Goal: Task Accomplishment & Management: Use online tool/utility

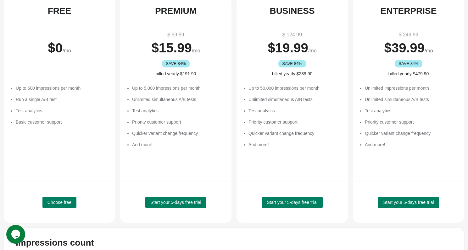
scroll to position [64, 0]
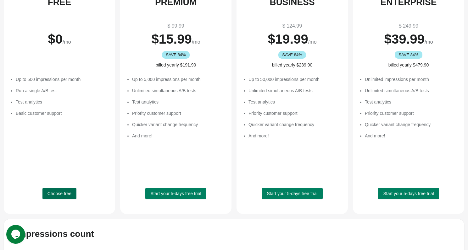
click at [60, 194] on span "Choose free" at bounding box center [59, 193] width 24 height 5
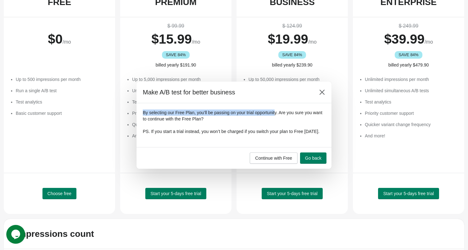
drag, startPoint x: 279, startPoint y: 90, endPoint x: 279, endPoint y: 107, distance: 17.0
click at [279, 107] on div "Make A/B test for better business By selecting our Free Plan, you’ll be passing…" at bounding box center [233, 125] width 195 height 87
click at [317, 161] on span "Go back" at bounding box center [313, 158] width 16 height 5
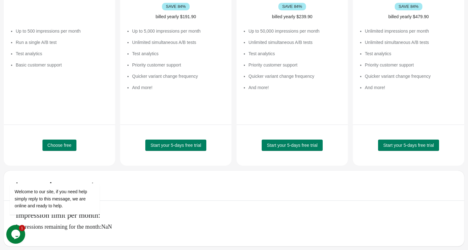
scroll to position [94, 0]
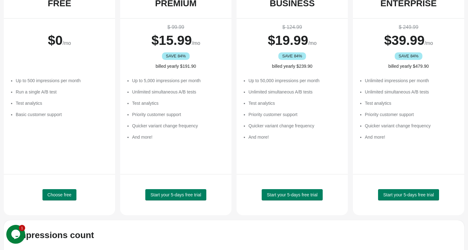
scroll to position [69, 0]
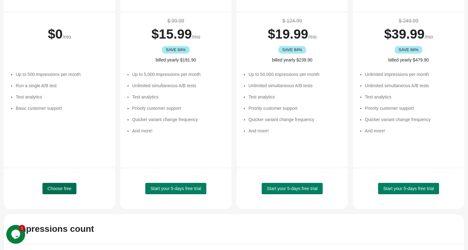
click at [61, 189] on span "Choose free" at bounding box center [59, 188] width 24 height 5
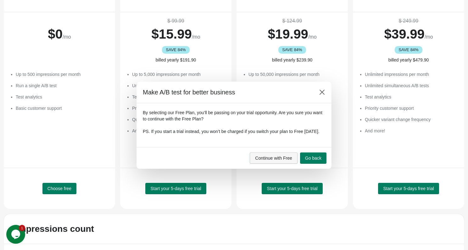
click at [278, 161] on span "Continue with Free" at bounding box center [273, 158] width 37 height 5
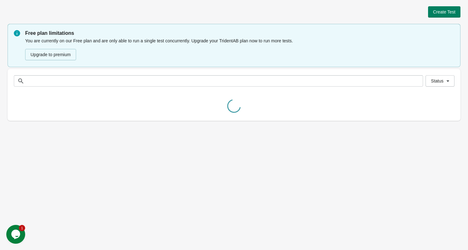
scroll to position [0, 0]
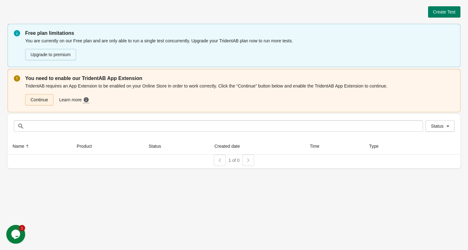
click at [40, 103] on link "Continue" at bounding box center [39, 99] width 28 height 11
click at [75, 101] on span "Learn more" at bounding box center [71, 100] width 24 height 7
click at [47, 103] on link "Continue" at bounding box center [39, 99] width 28 height 11
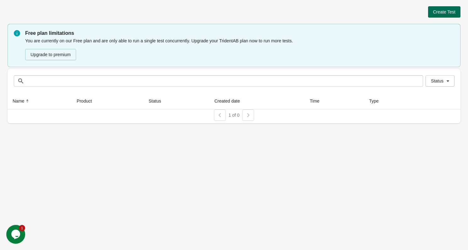
click at [440, 15] on button "Create Test" at bounding box center [444, 11] width 32 height 11
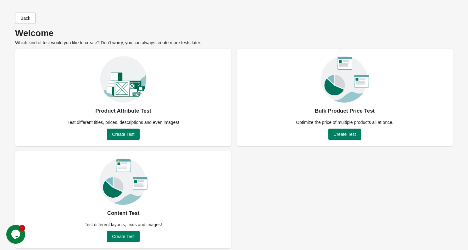
scroll to position [3, 0]
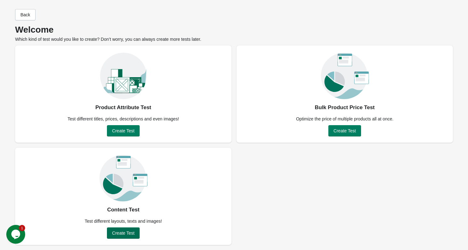
click at [123, 236] on span "Create Test" at bounding box center [123, 233] width 22 height 5
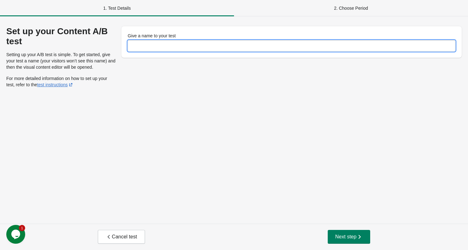
click at [138, 48] on input "Give a name to your test" at bounding box center [291, 45] width 327 height 11
type input "**********"
click at [342, 236] on span "Next step" at bounding box center [349, 237] width 28 height 6
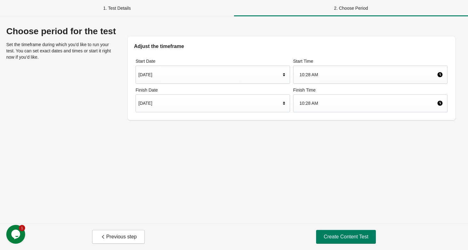
click at [211, 77] on div "[DATE]" at bounding box center [209, 75] width 142 height 12
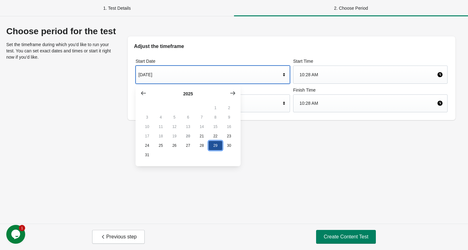
click at [211, 147] on button "29" at bounding box center [215, 145] width 14 height 9
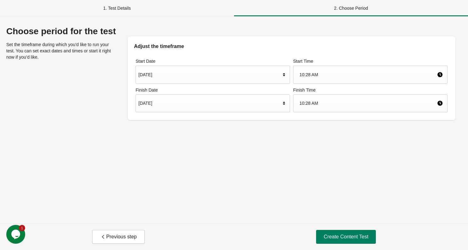
click at [340, 79] on div "10:28 AM" at bounding box center [367, 75] width 137 height 12
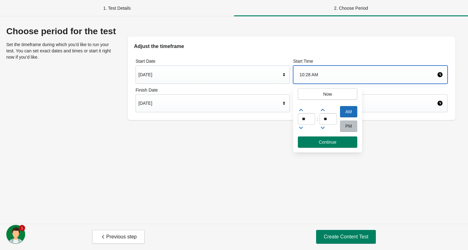
click at [301, 129] on icon at bounding box center [301, 128] width 6 height 6
type input "*"
click at [323, 129] on icon at bounding box center [323, 128] width 4 height 2
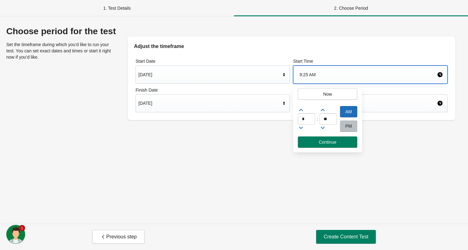
click at [323, 129] on icon at bounding box center [323, 128] width 4 height 2
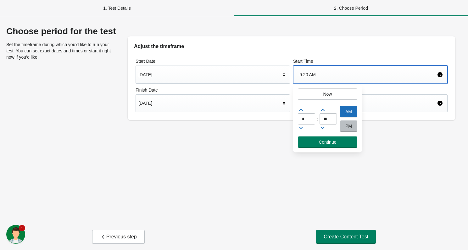
click at [323, 129] on icon at bounding box center [323, 128] width 4 height 2
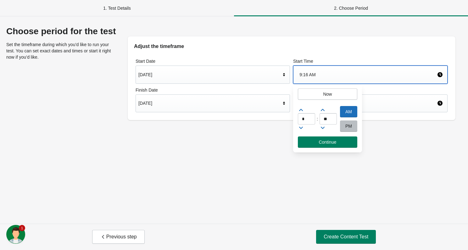
click at [323, 129] on icon at bounding box center [323, 128] width 4 height 2
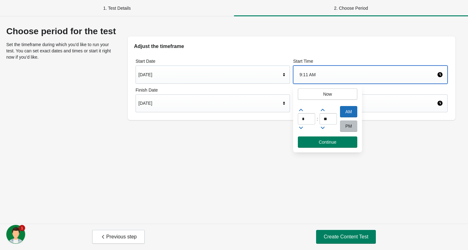
click at [323, 129] on icon at bounding box center [323, 128] width 4 height 2
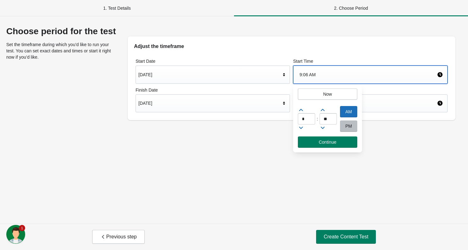
click at [323, 129] on icon at bounding box center [323, 128] width 4 height 2
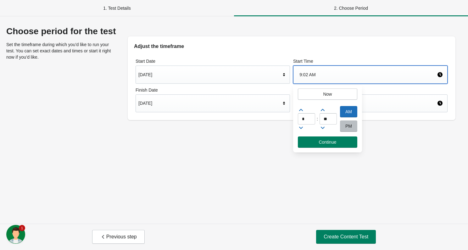
type input "**"
click at [326, 141] on span "Continue" at bounding box center [327, 142] width 18 height 5
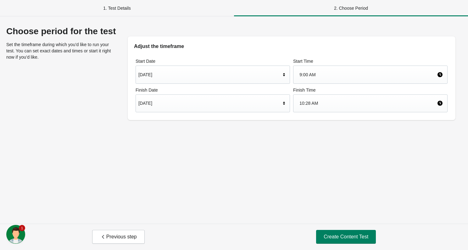
click at [279, 107] on div "[DATE]" at bounding box center [209, 103] width 142 height 12
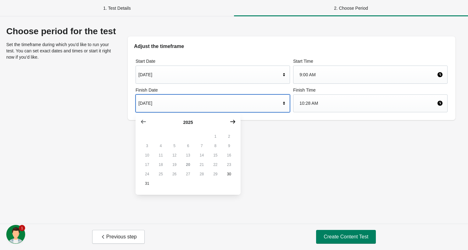
click at [234, 122] on icon "button" at bounding box center [232, 122] width 5 height 4
click at [143, 120] on icon "button" at bounding box center [143, 122] width 6 height 6
click at [141, 123] on icon "button" at bounding box center [143, 122] width 5 height 4
click at [184, 122] on div at bounding box center [188, 122] width 96 height 6
click at [186, 123] on div at bounding box center [188, 122] width 96 height 6
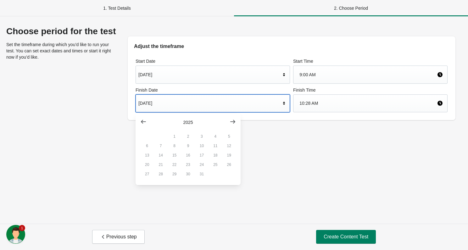
click at [164, 102] on div "[DATE]" at bounding box center [209, 103] width 142 height 12
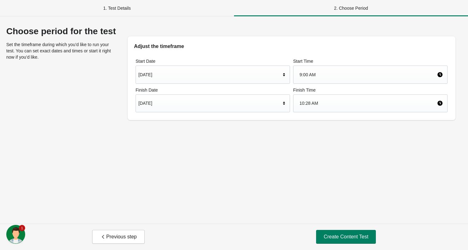
click at [133, 103] on div "Start Date [DATE] Start Time 9:00 AM Finish Date [DATE] Finish Time 10:28 AM" at bounding box center [291, 85] width 327 height 70
click at [147, 103] on div "[DATE]" at bounding box center [209, 103] width 142 height 12
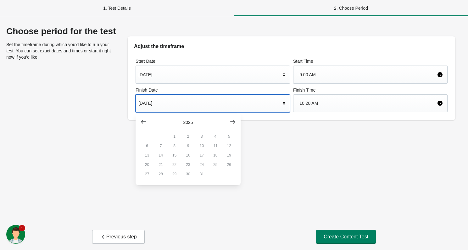
click at [199, 177] on button "31" at bounding box center [202, 174] width 14 height 9
click at [238, 121] on button "button" at bounding box center [232, 121] width 11 height 11
click at [237, 120] on button "button" at bounding box center [232, 121] width 11 height 11
click at [216, 155] on button "19" at bounding box center [215, 155] width 14 height 9
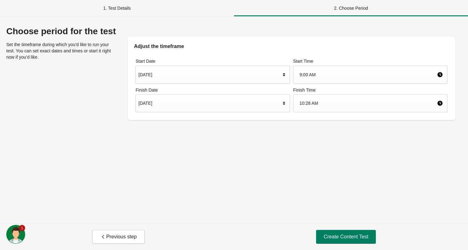
click at [308, 104] on div "10:28 AM" at bounding box center [367, 103] width 137 height 12
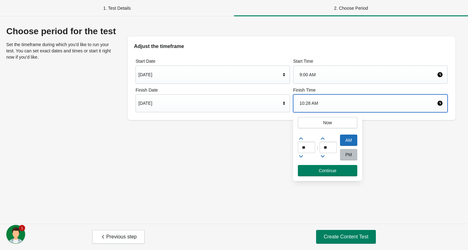
click at [301, 157] on icon at bounding box center [301, 157] width 4 height 2
click at [301, 140] on icon at bounding box center [301, 139] width 6 height 6
type input "*"
click at [324, 157] on icon at bounding box center [322, 156] width 6 height 6
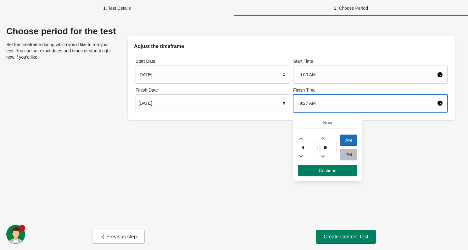
click at [324, 157] on icon at bounding box center [322, 156] width 6 height 6
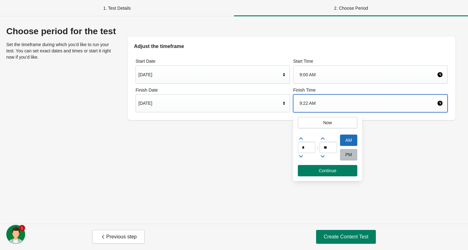
click at [324, 157] on icon at bounding box center [322, 156] width 6 height 6
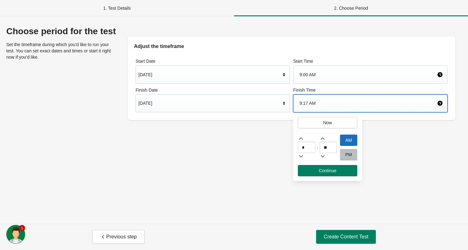
click at [324, 157] on icon at bounding box center [322, 156] width 6 height 6
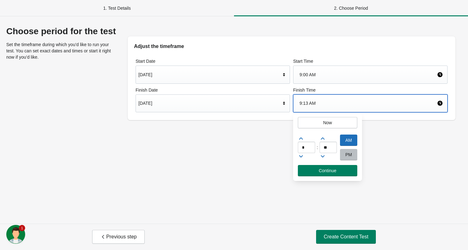
click at [324, 157] on icon at bounding box center [322, 156] width 6 height 6
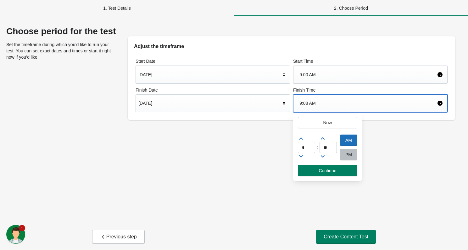
click at [324, 157] on icon at bounding box center [322, 156] width 6 height 6
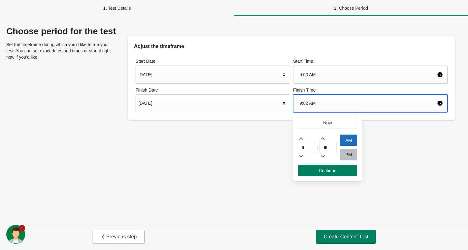
click at [324, 157] on icon at bounding box center [322, 156] width 6 height 6
type input "**"
click at [322, 173] on span "Continue" at bounding box center [327, 170] width 18 height 5
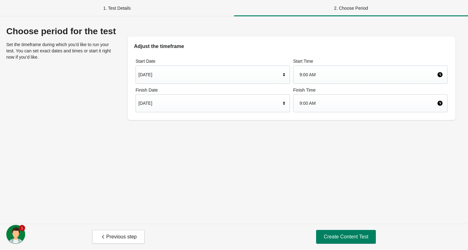
click at [238, 184] on div "Choose period for the test Set the timeframe during which you’d like to run you…" at bounding box center [234, 120] width 468 height 208
click at [335, 232] on button "Create Content Test" at bounding box center [346, 237] width 60 height 14
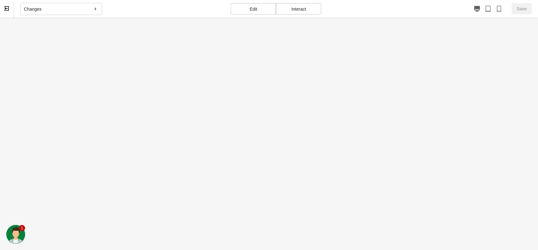
click at [413, 234] on div at bounding box center [269, 143] width 538 height 250
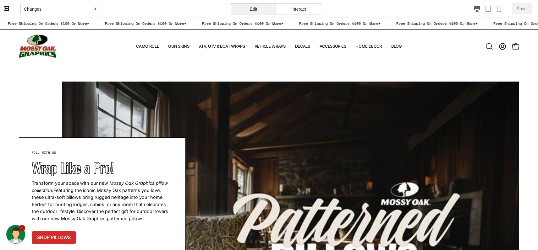
click at [95, 10] on icon at bounding box center [95, 9] width 6 height 6
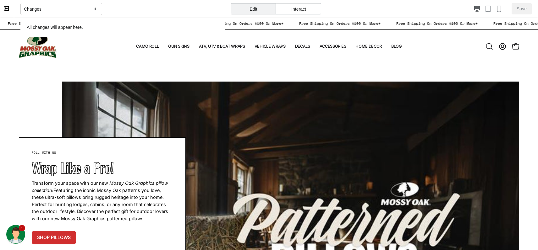
click at [95, 10] on icon at bounding box center [95, 9] width 6 height 6
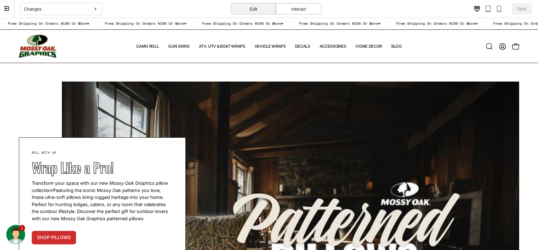
click at [251, 10] on div "Edit" at bounding box center [253, 8] width 45 height 11
click at [288, 7] on div "Interact" at bounding box center [298, 8] width 45 height 11
click at [255, 8] on div "Edit" at bounding box center [253, 8] width 45 height 11
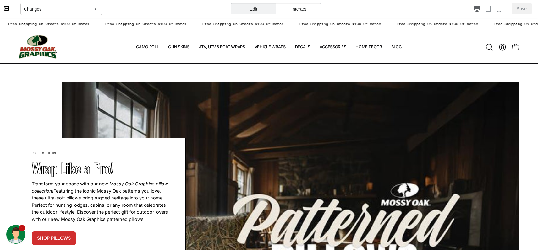
click at [69, 29] on div "Free Shipping On Orders $100 Or More* Free Shipping On Orders $100 Or More* Fre…" at bounding box center [269, 24] width 538 height 13
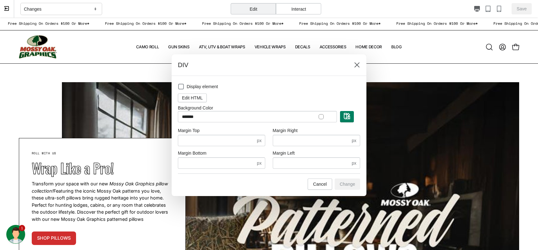
click at [321, 118] on div at bounding box center [321, 116] width 5 height 5
click at [206, 116] on input "*******" at bounding box center [257, 116] width 159 height 11
click at [323, 116] on div at bounding box center [321, 116] width 5 height 5
click at [319, 116] on div at bounding box center [321, 116] width 5 height 5
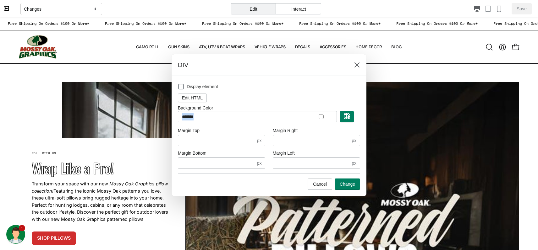
click at [319, 116] on div at bounding box center [321, 116] width 5 height 5
click at [191, 99] on span "Edit HTML" at bounding box center [192, 98] width 21 height 5
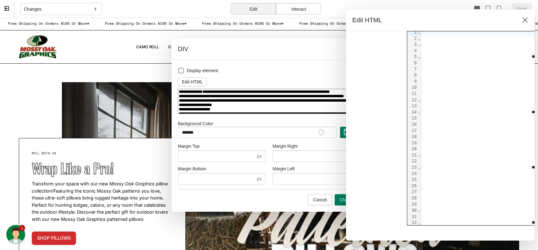
scroll to position [3, 0]
click at [467, 20] on button at bounding box center [525, 19] width 11 height 11
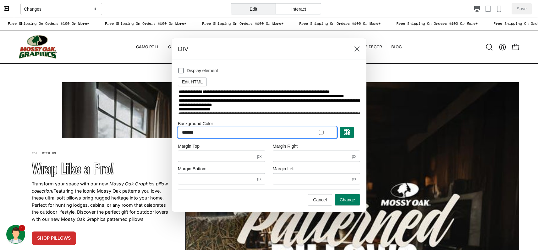
click at [207, 138] on input "*******" at bounding box center [257, 132] width 159 height 11
click at [345, 135] on img "button" at bounding box center [347, 132] width 6 height 6
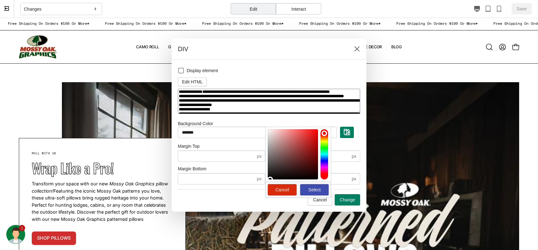
drag, startPoint x: 289, startPoint y: 164, endPoint x: 261, endPoint y: 189, distance: 37.9
click at [261, 189] on div "Display element Edit HTML Background Color ******* Cancel Select Margin Top * p…" at bounding box center [269, 128] width 182 height 124
click at [312, 189] on span "Select" at bounding box center [314, 190] width 12 height 5
type input "*******"
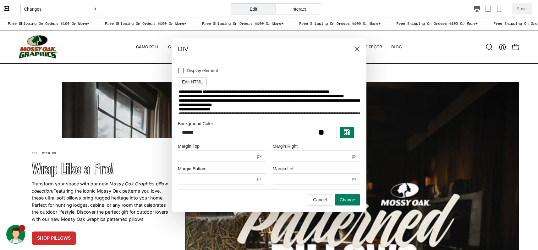
click at [236, 146] on div "Margin Top" at bounding box center [221, 146] width 87 height 6
click at [345, 200] on span "Change" at bounding box center [347, 200] width 15 height 5
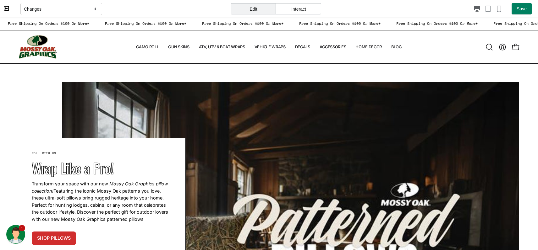
click at [96, 12] on icon at bounding box center [95, 9] width 6 height 6
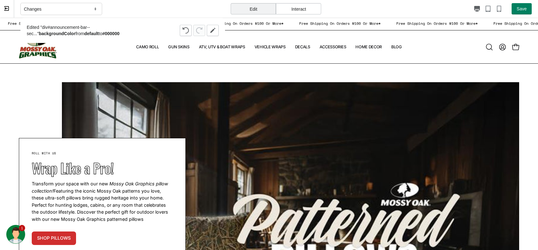
click at [96, 12] on icon at bounding box center [95, 9] width 6 height 6
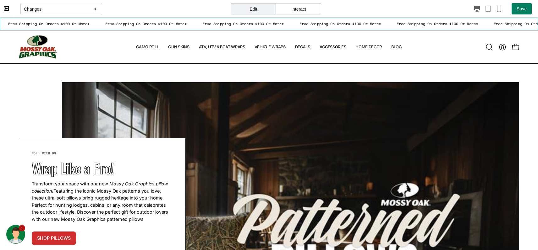
click at [206, 20] on div "Free Shipping On Orders $100 Or More* Free Shipping On Orders $100 Or More* Fre…" at bounding box center [269, 24] width 538 height 13
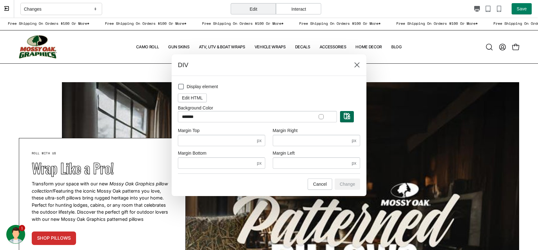
click at [350, 117] on img "button" at bounding box center [347, 116] width 6 height 6
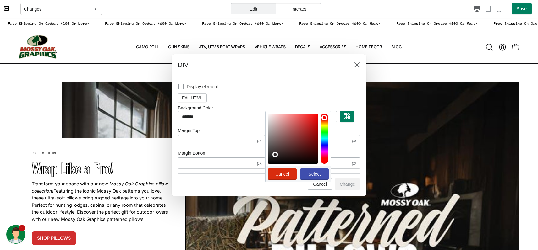
drag, startPoint x: 275, startPoint y: 155, endPoint x: 256, endPoint y: 174, distance: 27.6
click at [256, 174] on div "Display element Edit HTML Background Color ******* Cancel Select Margin Top * p…" at bounding box center [269, 130] width 195 height 109
click at [314, 172] on button "Select" at bounding box center [314, 174] width 29 height 11
type input "*******"
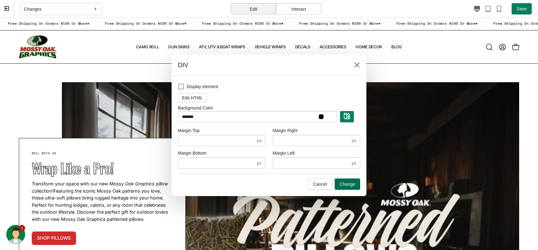
click at [343, 183] on span "Change" at bounding box center [347, 184] width 15 height 5
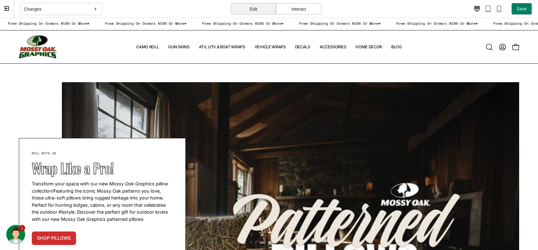
click at [92, 10] on div "Changes" at bounding box center [61, 9] width 82 height 13
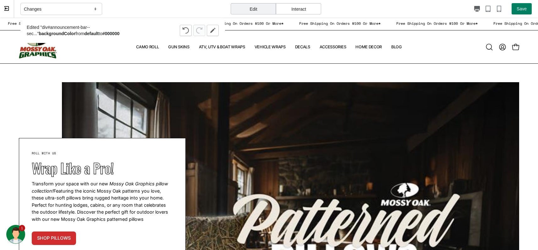
click at [75, 31] on b "backgroundColor" at bounding box center [57, 33] width 37 height 5
click at [212, 28] on icon "button" at bounding box center [213, 30] width 6 height 6
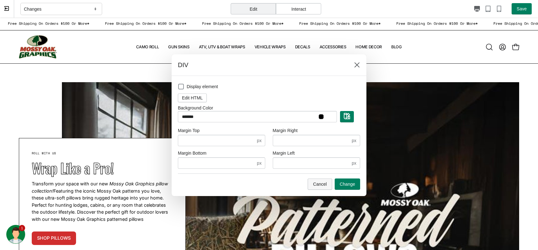
click at [324, 184] on span "Cancel" at bounding box center [320, 184] width 14 height 5
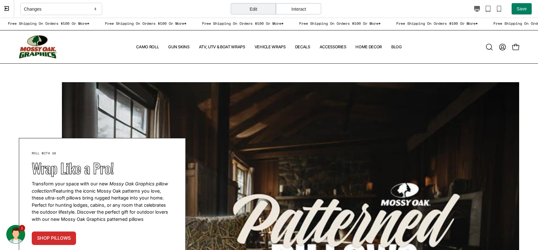
click at [97, 8] on icon at bounding box center [95, 9] width 6 height 6
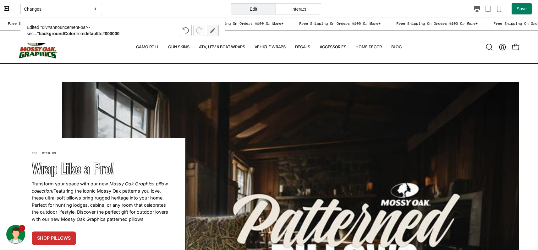
click at [207, 28] on button "button" at bounding box center [213, 30] width 12 height 11
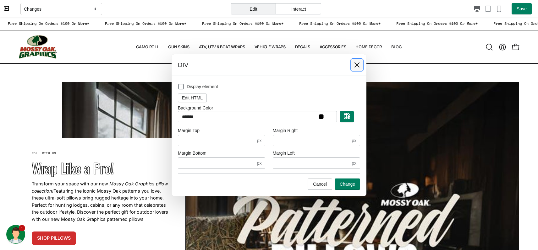
click at [356, 62] on icon at bounding box center [357, 65] width 6 height 6
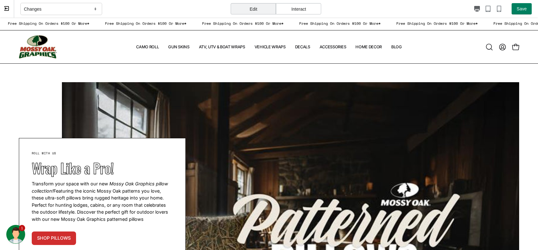
click at [91, 11] on div "Changes" at bounding box center [61, 9] width 82 height 13
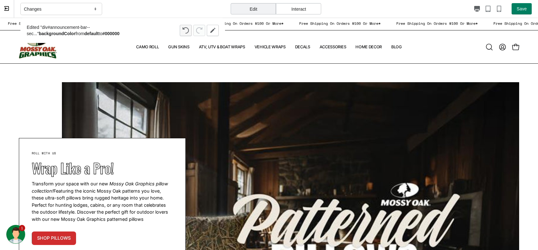
click at [190, 27] on button "button" at bounding box center [186, 30] width 12 height 11
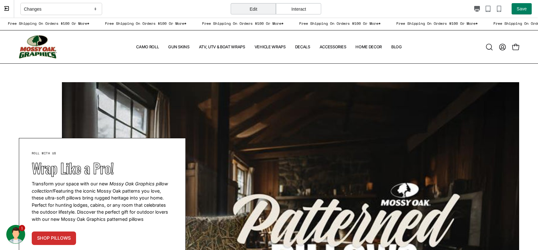
click at [96, 7] on icon at bounding box center [95, 9] width 6 height 6
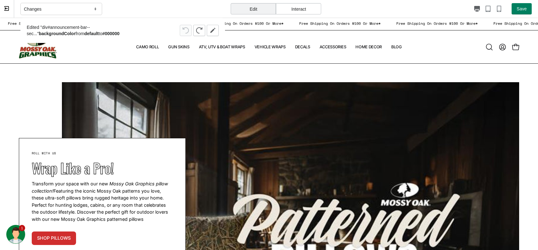
click at [190, 30] on div at bounding box center [199, 30] width 39 height 11
click at [212, 31] on icon "button" at bounding box center [212, 30] width 5 height 5
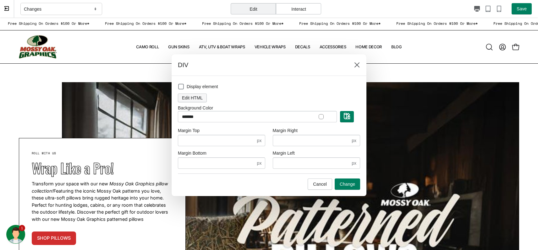
click at [204, 96] on button "Edit HTML" at bounding box center [192, 98] width 29 height 9
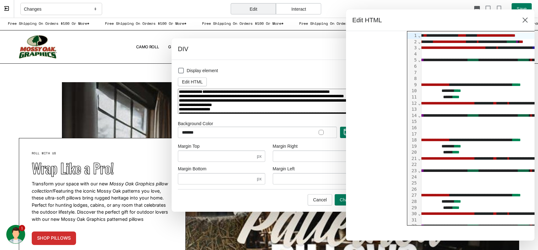
scroll to position [0, 470]
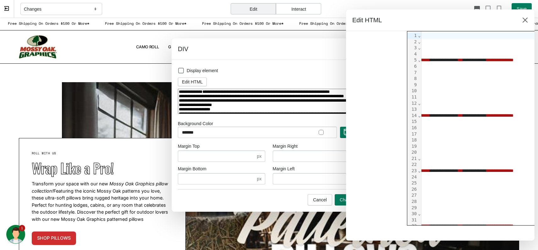
drag, startPoint x: 405, startPoint y: 14, endPoint x: 226, endPoint y: 42, distance: 181.0
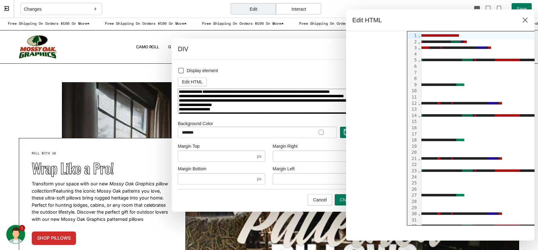
scroll to position [0, 387]
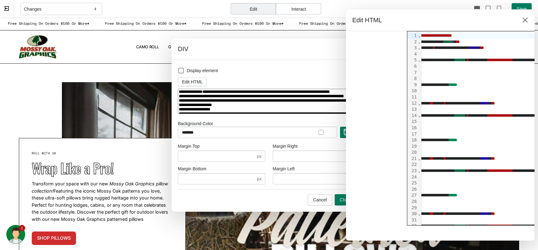
click at [467, 35] on div "**********" at bounding box center [387, 36] width 705 height 6
type textarea "**********"
click at [257, 99] on textarea at bounding box center [269, 101] width 182 height 25
click at [467, 20] on icon at bounding box center [525, 20] width 6 height 6
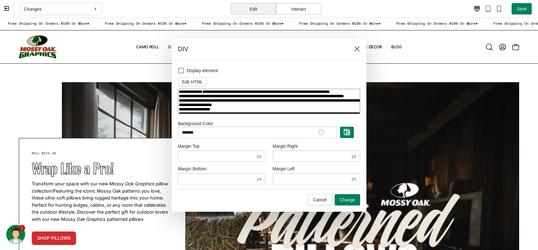
click at [249, 103] on textarea at bounding box center [269, 101] width 182 height 25
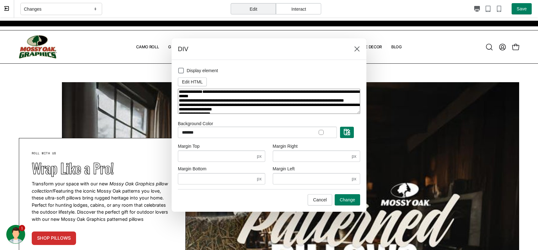
scroll to position [0, 0]
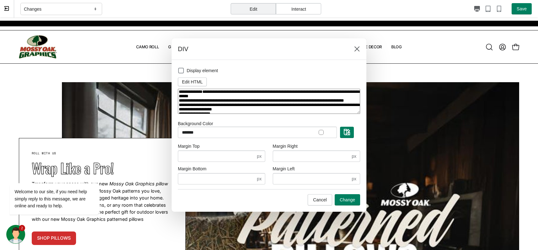
drag, startPoint x: 254, startPoint y: 103, endPoint x: 311, endPoint y: 102, distance: 57.5
click at [311, 102] on textarea at bounding box center [269, 101] width 182 height 25
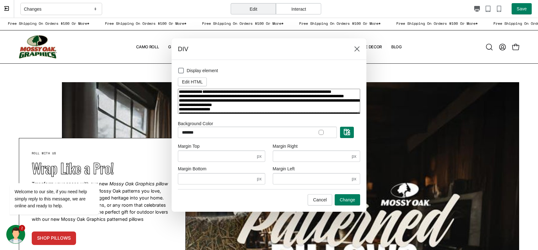
type textarea "**********"
click at [182, 70] on span at bounding box center [181, 71] width 6 height 6
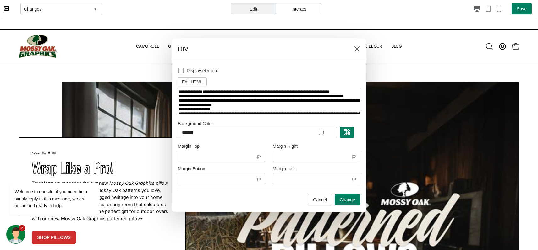
click at [182, 70] on span at bounding box center [181, 71] width 6 height 6
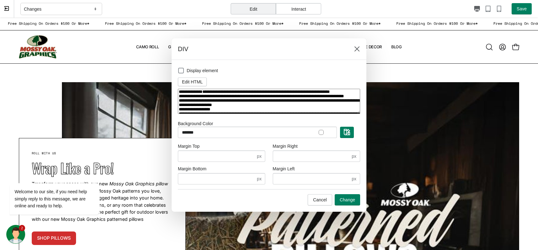
click at [253, 82] on div "Edit HTML" at bounding box center [269, 82] width 182 height 14
click at [319, 200] on span "Cancel" at bounding box center [320, 200] width 14 height 5
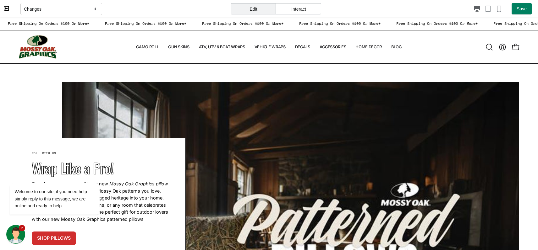
click at [97, 9] on icon at bounding box center [95, 9] width 6 height 6
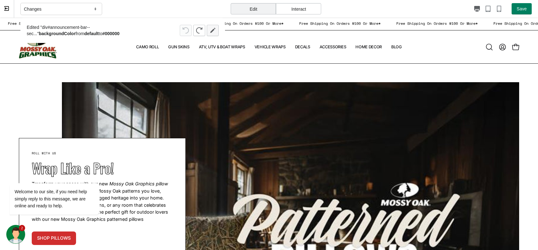
click at [214, 30] on icon "button" at bounding box center [212, 30] width 5 height 5
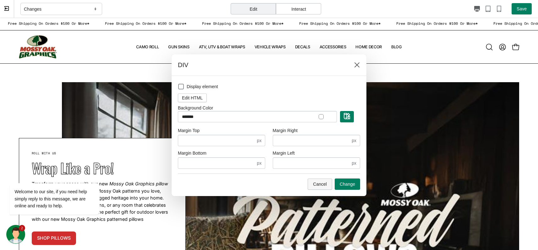
click at [323, 184] on span "Cancel" at bounding box center [320, 184] width 14 height 5
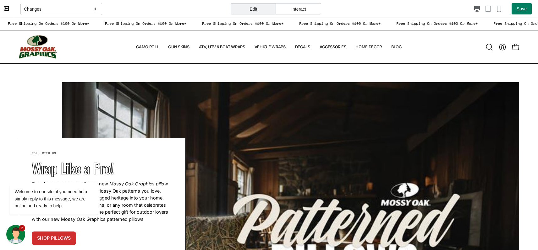
click at [9, 8] on icon at bounding box center [6, 8] width 4 height 4
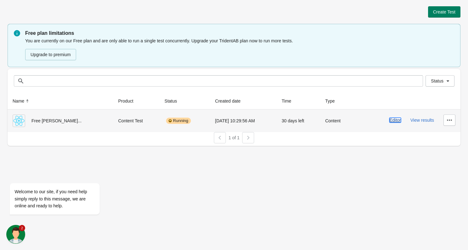
click at [395, 122] on button "Editor" at bounding box center [395, 120] width 12 height 5
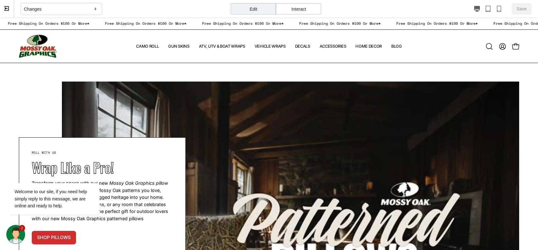
click at [96, 9] on icon at bounding box center [95, 9] width 6 height 6
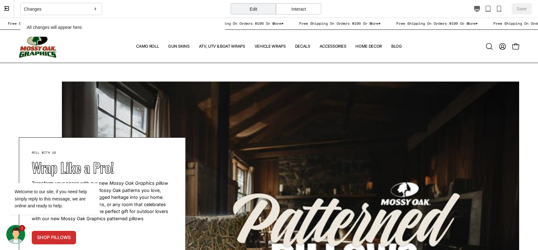
click at [96, 9] on icon at bounding box center [95, 9] width 6 height 6
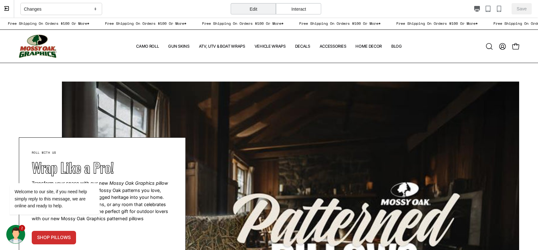
click at [252, 8] on div "Edit" at bounding box center [253, 8] width 45 height 11
click at [96, 7] on icon at bounding box center [95, 9] width 6 height 6
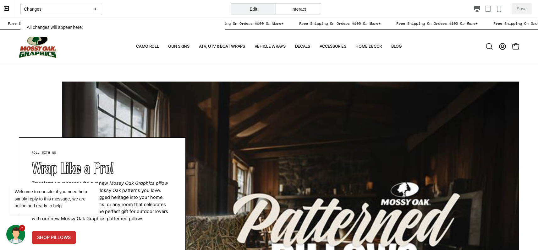
click at [96, 7] on icon at bounding box center [95, 9] width 6 height 6
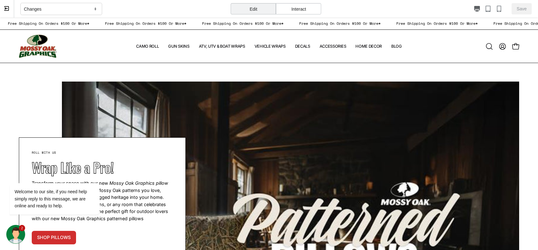
click at [270, 8] on div "Edit" at bounding box center [253, 8] width 45 height 11
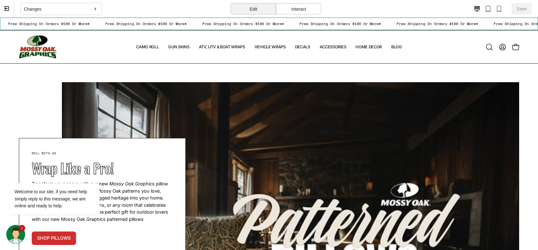
click at [238, 19] on div "Free Shipping On Orders $100 Or More* Free Shipping On Orders $100 Or More* Fre…" at bounding box center [269, 24] width 538 height 13
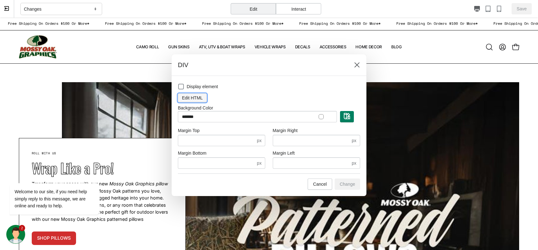
click at [200, 95] on button "Edit HTML" at bounding box center [192, 98] width 29 height 9
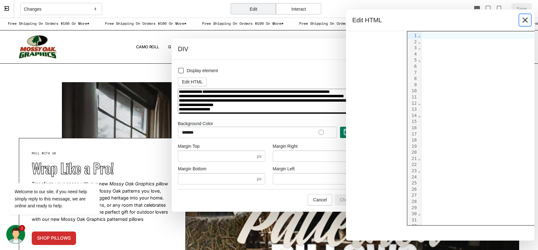
click at [467, 19] on icon at bounding box center [525, 20] width 6 height 6
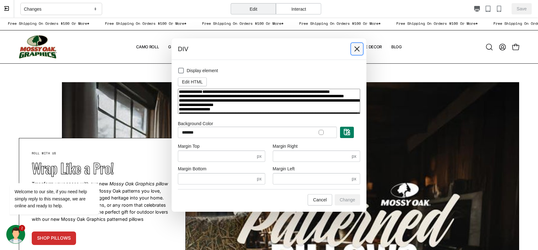
click at [355, 46] on icon at bounding box center [357, 49] width 6 height 6
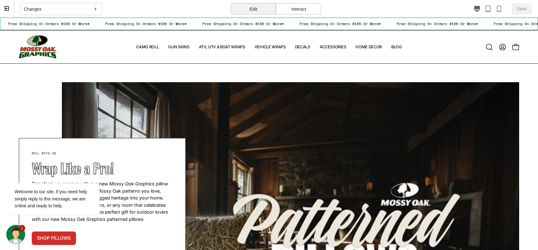
click at [97, 18] on div "Free Shipping On Orders $100 Or More* Free Shipping On Orders $100 Or More* Fre…" at bounding box center [269, 24] width 538 height 13
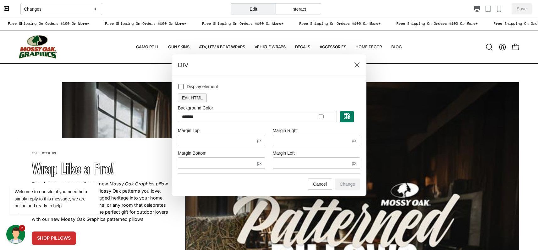
click at [198, 98] on span "Edit HTML" at bounding box center [192, 98] width 21 height 5
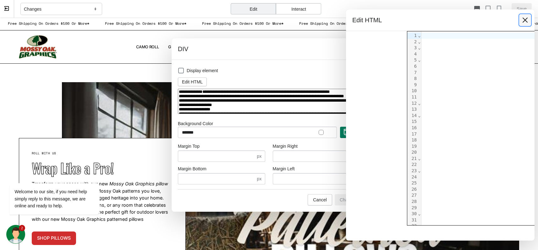
click at [467, 22] on icon at bounding box center [525, 20] width 6 height 6
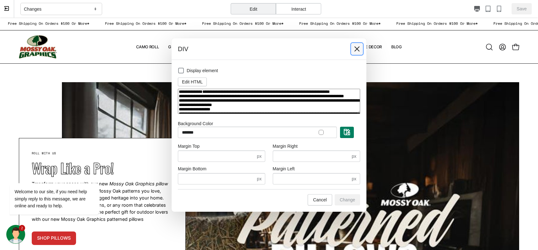
click at [355, 48] on icon at bounding box center [357, 49] width 6 height 6
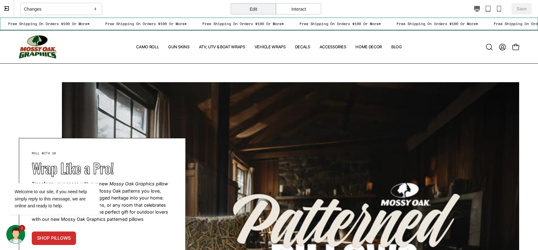
click at [0, 18] on div "Free Shipping On Orders $100 Or More* Free Shipping On Orders $100 Or More* Fre…" at bounding box center [269, 24] width 538 height 13
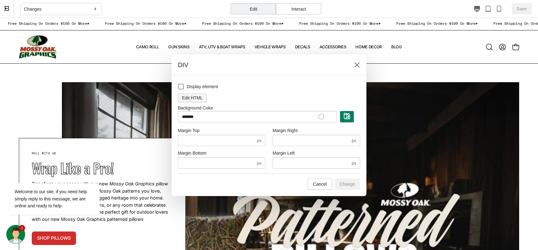
click at [187, 102] on button "Edit HTML" at bounding box center [192, 98] width 29 height 9
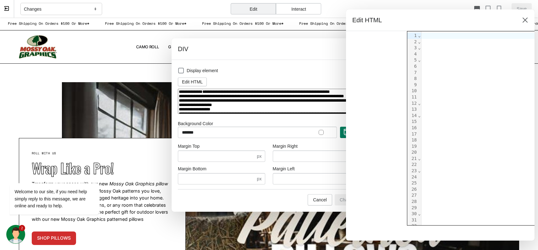
click at [315, 100] on textarea at bounding box center [269, 101] width 182 height 25
click at [467, 24] on button at bounding box center [525, 19] width 11 height 11
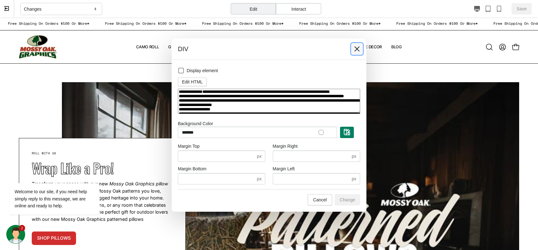
click at [355, 47] on icon at bounding box center [357, 49] width 5 height 5
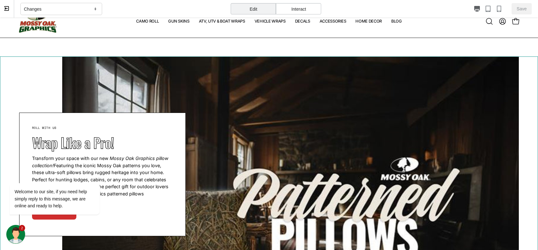
scroll to position [11, 0]
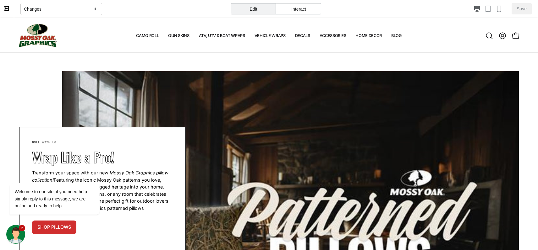
click at [237, 74] on div "Roll with us Wrap Like a Pro! Transform your space with our new Mossy Oak Graph…" at bounding box center [269, 189] width 538 height 236
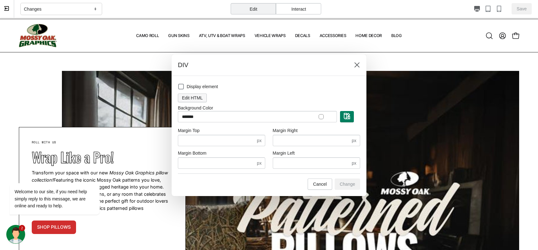
click at [203, 99] on span "Edit HTML" at bounding box center [192, 98] width 21 height 5
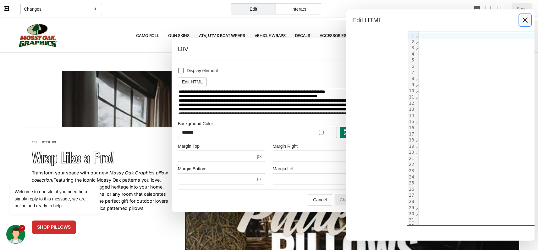
click at [467, 20] on icon at bounding box center [525, 20] width 6 height 6
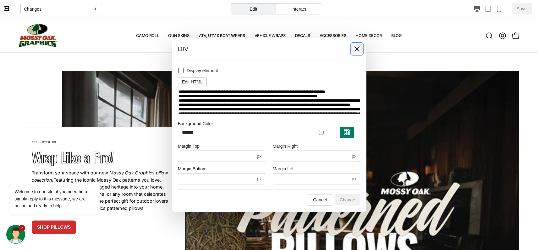
click at [357, 48] on icon at bounding box center [357, 49] width 5 height 5
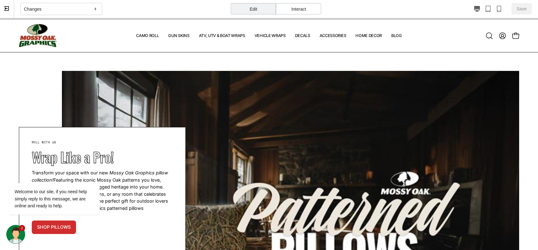
click at [305, 9] on div "Interact" at bounding box center [298, 8] width 45 height 11
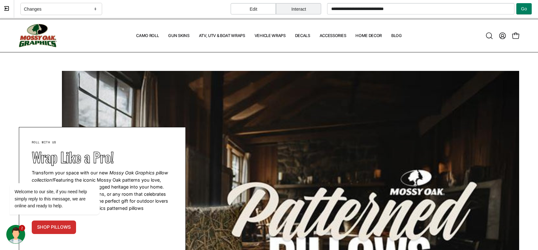
click at [281, 112] on div "Roll with us Wrap Like a Pro! Transform your space with our new Mossy Oak Graph…" at bounding box center [269, 189] width 538 height 236
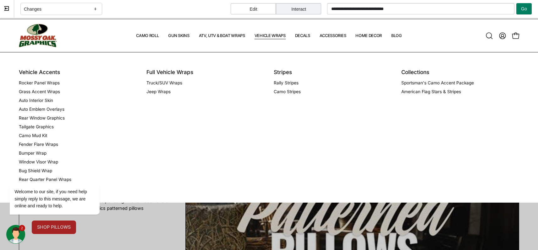
click at [264, 77] on div "Full Vehicle Wraps Truck/SUV Wraps Jeep Wraps" at bounding box center [205, 127] width 118 height 119
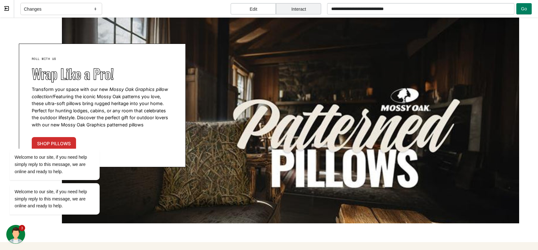
scroll to position [0, 0]
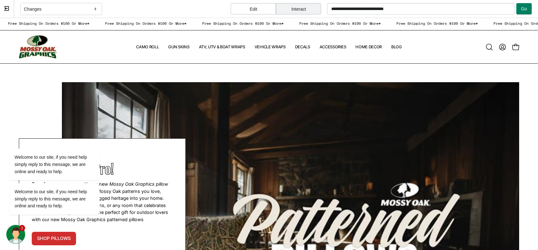
click at [264, 10] on div "Edit" at bounding box center [253, 8] width 45 height 11
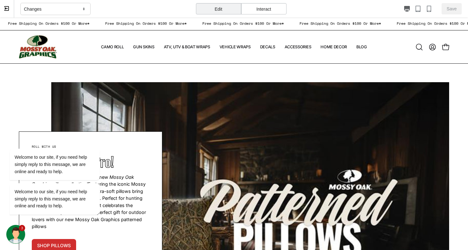
click at [9, 8] on span at bounding box center [7, 9] width 6 height 6
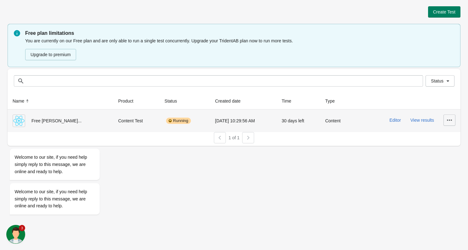
click at [454, 122] on button "button" at bounding box center [449, 120] width 12 height 11
click at [444, 138] on span "Delete" at bounding box center [443, 137] width 13 height 6
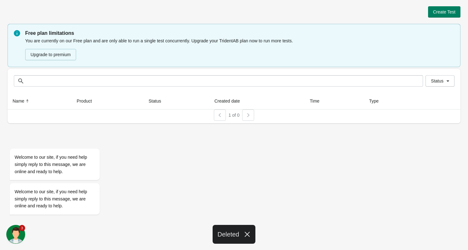
click at [248, 235] on icon "button" at bounding box center [247, 234] width 5 height 5
